Goal: Check status

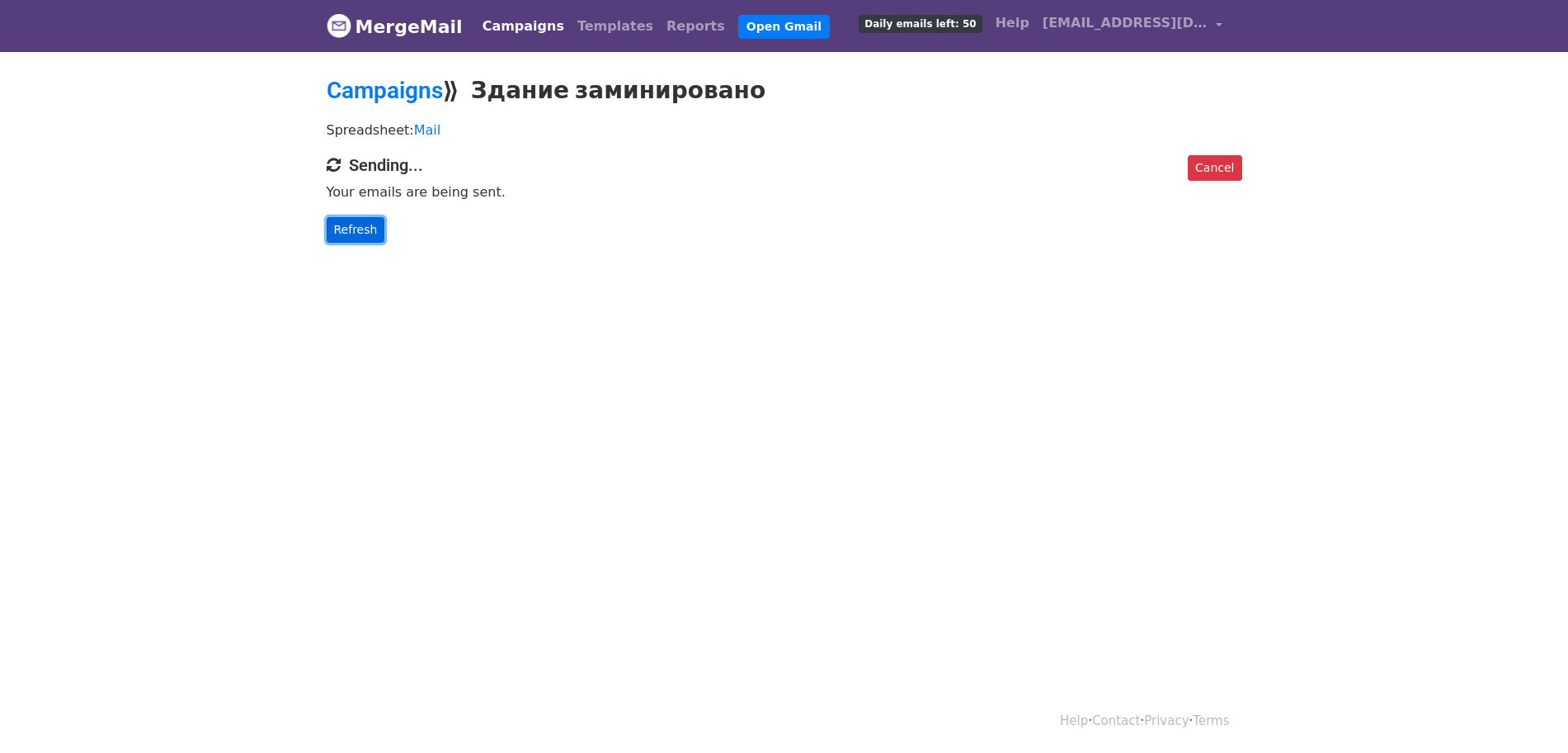
click at [366, 223] on link "Refresh" at bounding box center [356, 230] width 59 height 25
click at [378, 230] on link "Refresh" at bounding box center [356, 230] width 59 height 25
